Goal: Navigation & Orientation: Find specific page/section

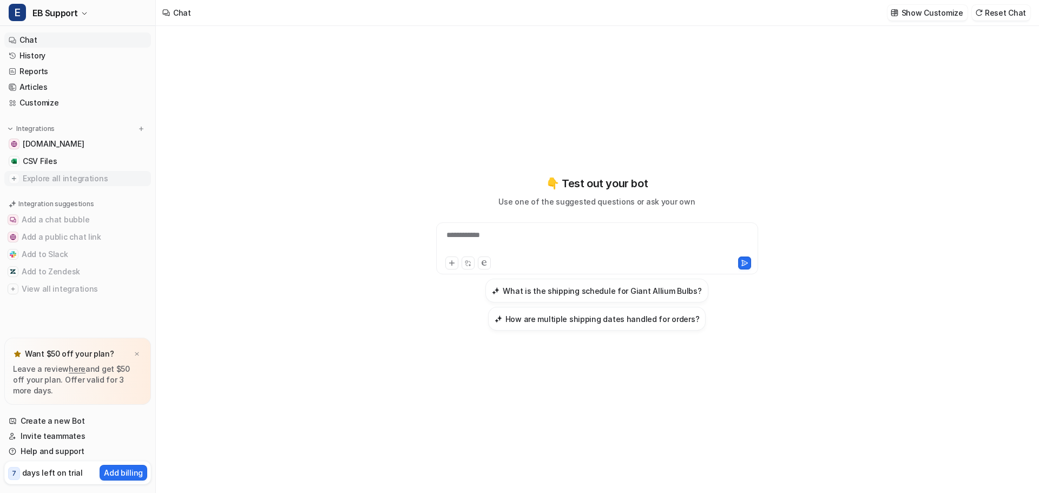
click at [43, 178] on span "Explore all integrations" at bounding box center [85, 178] width 124 height 17
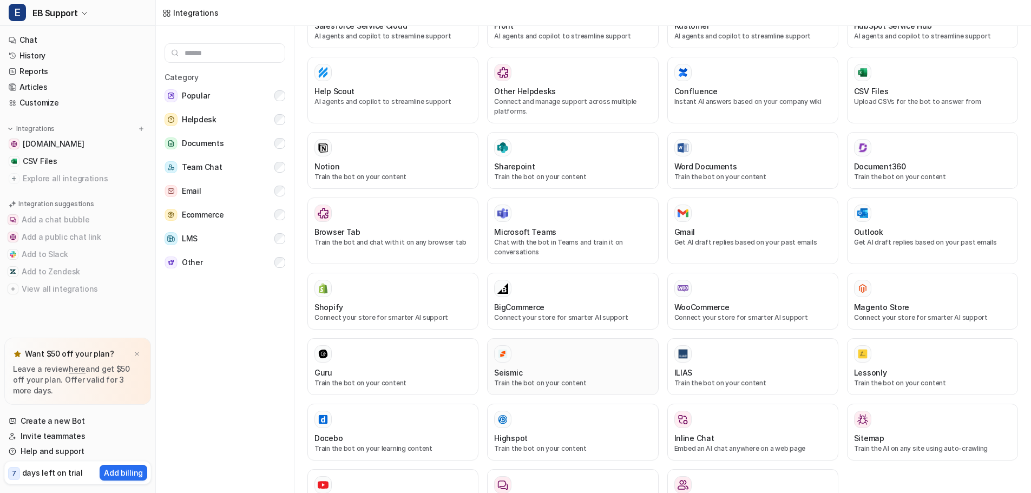
scroll to position [325, 0]
